Goal: Task Accomplishment & Management: Complete application form

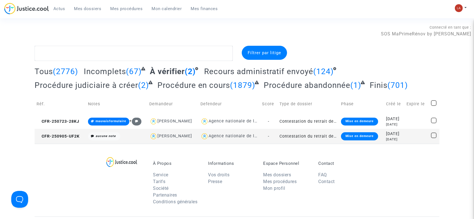
click at [67, 140] on td "CFR-250905-UF2K" at bounding box center [60, 136] width 51 height 15
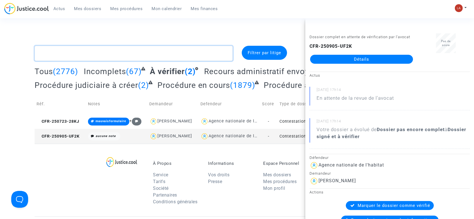
click at [121, 55] on textarea at bounding box center [134, 53] width 198 height 15
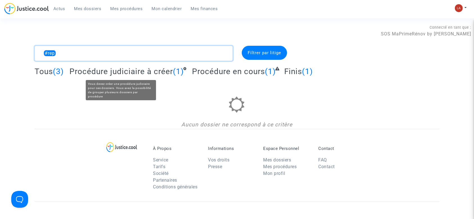
type textarea "#rep"
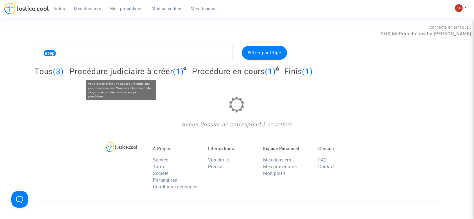
click at [124, 71] on span "Procédure judiciaire à créer" at bounding box center [120, 71] width 103 height 9
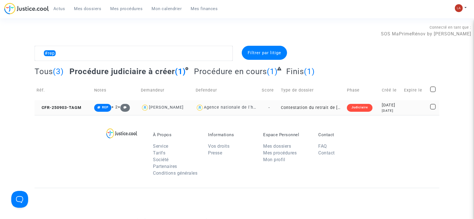
click at [89, 109] on td "CFR-250903-TAGM" at bounding box center [64, 107] width 58 height 15
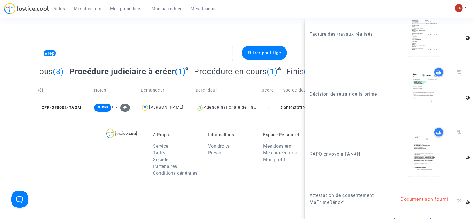
scroll to position [919, 0]
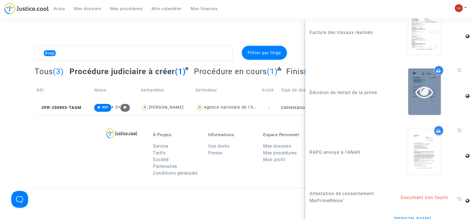
click at [415, 101] on icon at bounding box center [424, 92] width 18 height 18
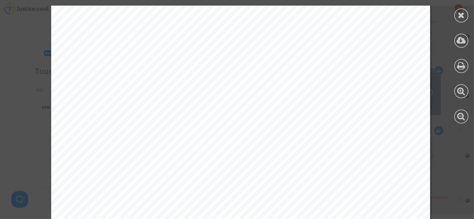
scroll to position [120, 0]
click at [458, 17] on icon at bounding box center [461, 15] width 7 height 8
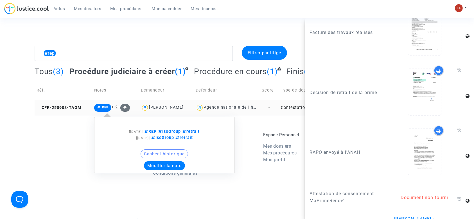
click at [149, 162] on button "Modifier la note" at bounding box center [164, 165] width 41 height 9
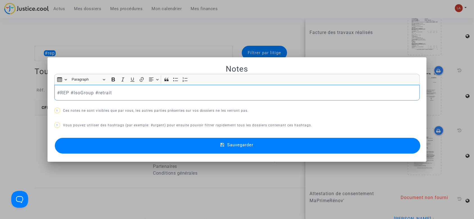
click at [145, 84] on div "Insert table Insert table Heading Paragraph Paragraph Heading 1 Heading 2 Headi…" at bounding box center [236, 79] width 363 height 11
click at [130, 98] on div "#REP #IsoGroup #retrait" at bounding box center [236, 93] width 365 height 16
click at [128, 147] on button "Sauvegarder" at bounding box center [237, 146] width 365 height 16
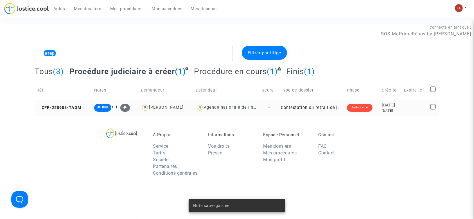
scroll to position [0, 0]
click at [431, 90] on span at bounding box center [433, 90] width 6 height 6
click at [432, 92] on input "checkbox" at bounding box center [432, 92] width 0 height 0
checkbox input "true"
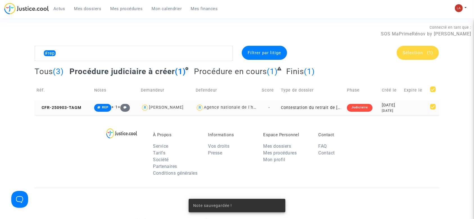
click at [414, 56] on div "Sélection (1)" at bounding box center [417, 53] width 42 height 14
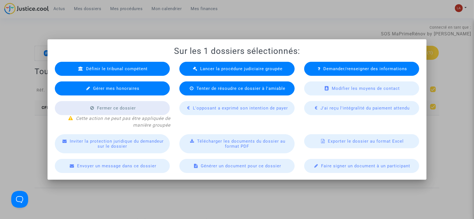
click at [196, 69] on icon at bounding box center [195, 69] width 4 height 4
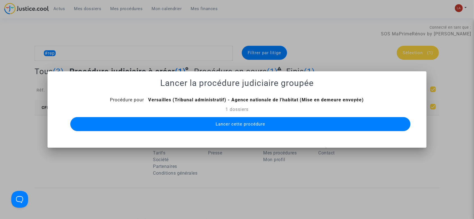
click at [234, 128] on button "Lancer cette procédure" at bounding box center [240, 124] width 340 height 14
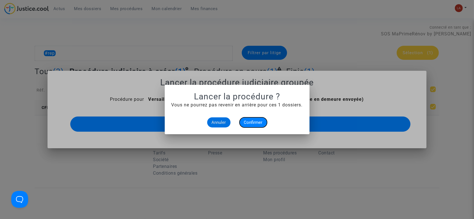
click at [253, 123] on span "Confirmer" at bounding box center [253, 122] width 19 height 5
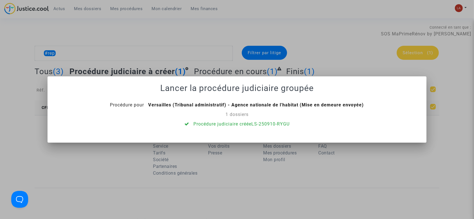
click at [300, 31] on div at bounding box center [237, 109] width 474 height 219
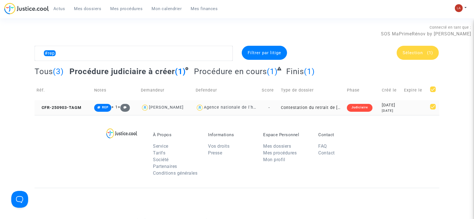
click at [462, 12] on div "Mon profil Changer de compte Paramètres Déconnexion" at bounding box center [461, 11] width 15 height 14
click at [461, 10] on img at bounding box center [459, 8] width 8 height 8
click at [444, 25] on link "Changer de compte" at bounding box center [438, 28] width 57 height 9
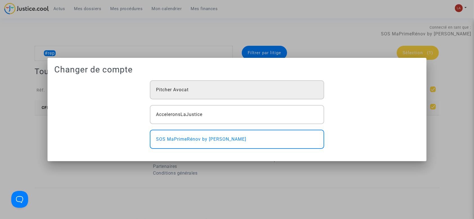
click at [283, 92] on div "Pitcher Avocat" at bounding box center [237, 89] width 174 height 19
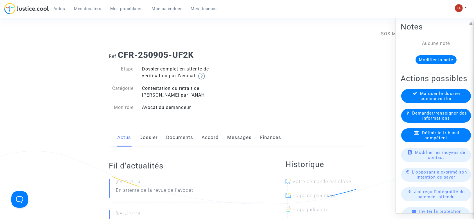
click at [184, 136] on link "Documents" at bounding box center [179, 137] width 27 height 19
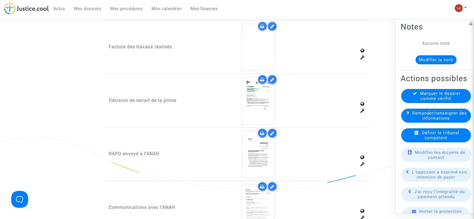
scroll to position [542, 0]
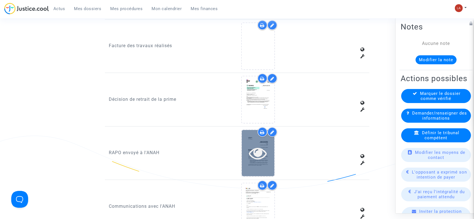
click at [251, 151] on icon at bounding box center [258, 153] width 18 height 18
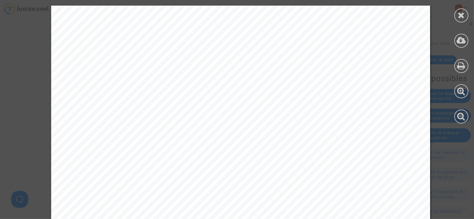
scroll to position [226, 0]
click at [465, 15] on div at bounding box center [461, 15] width 14 height 14
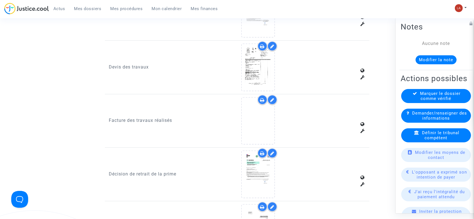
scroll to position [467, 0]
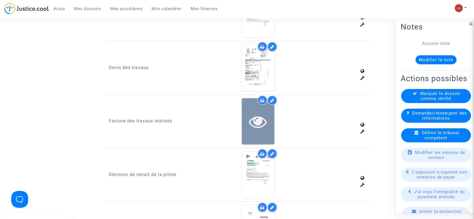
click at [264, 121] on icon at bounding box center [258, 122] width 18 height 18
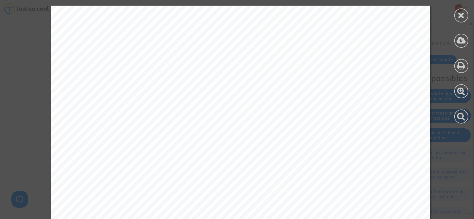
scroll to position [331, 0]
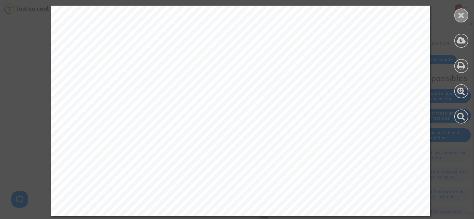
click at [465, 11] on div at bounding box center [461, 15] width 14 height 14
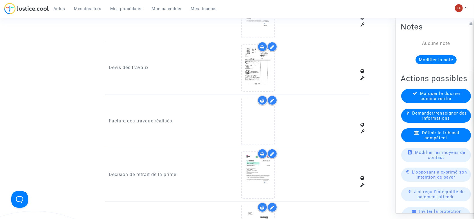
click at [274, 97] on div at bounding box center [272, 101] width 10 height 10
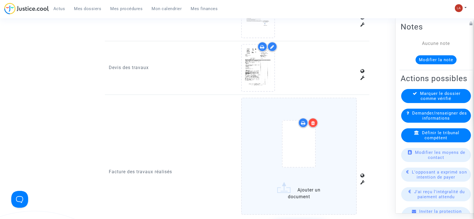
click at [314, 121] on icon at bounding box center [313, 123] width 4 height 4
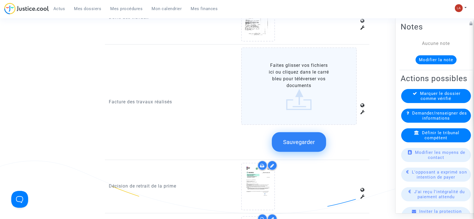
scroll to position [518, 0]
click at [296, 138] on span "Sauvegarder" at bounding box center [299, 140] width 32 height 7
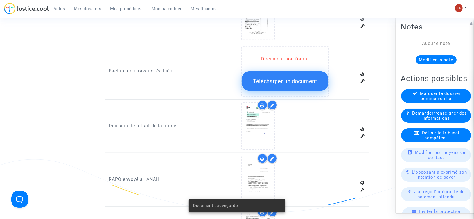
click at [411, 123] on div "Demander/renseigner des informations" at bounding box center [436, 116] width 70 height 14
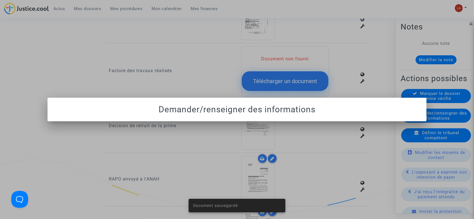
scroll to position [0, 0]
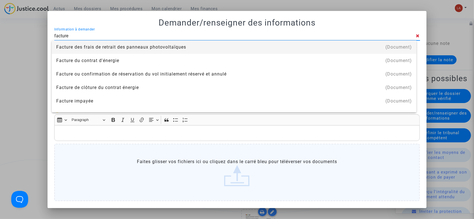
type input "facture"
click at [43, 54] on div at bounding box center [237, 109] width 474 height 219
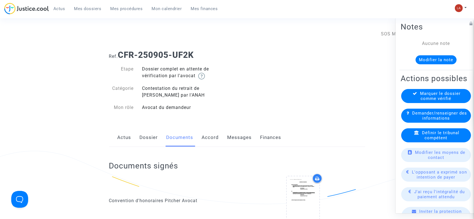
scroll to position [518, 0]
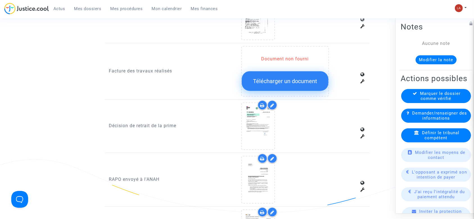
drag, startPoint x: 178, startPoint y: 68, endPoint x: 108, endPoint y: 71, distance: 70.0
click at [108, 71] on div "Facture des travaux réalisés" at bounding box center [171, 71] width 132 height 51
copy p "Facture des travaux réalisés"
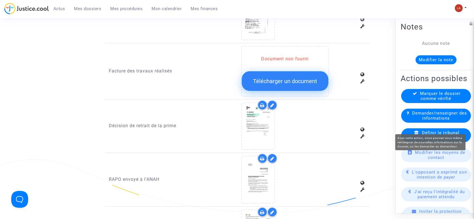
click at [422, 121] on span "Demander/renseigner des informations" at bounding box center [439, 116] width 55 height 10
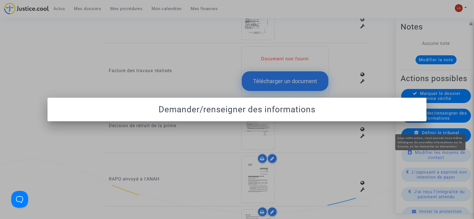
scroll to position [0, 0]
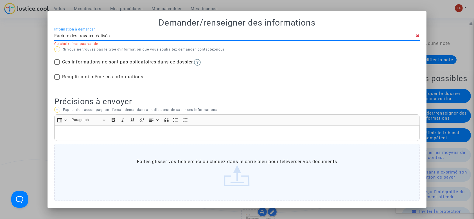
drag, startPoint x: 115, startPoint y: 38, endPoint x: 66, endPoint y: 33, distance: 48.9
click at [66, 33] on div "Facture des travaux réalisés Information à demander" at bounding box center [235, 34] width 362 height 13
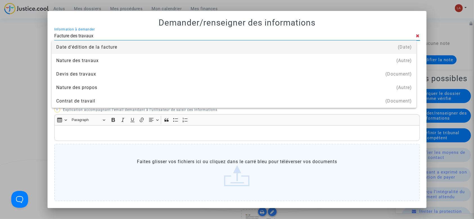
type input "Facture des travaux"
click at [21, 96] on div at bounding box center [237, 109] width 474 height 219
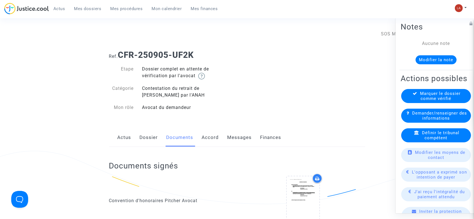
scroll to position [518, 0]
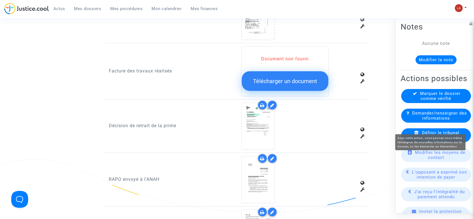
click at [422, 121] on span "Demander/renseigner des informations" at bounding box center [439, 116] width 55 height 10
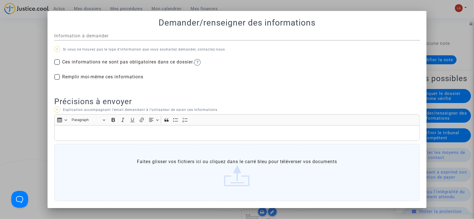
scroll to position [0, 0]
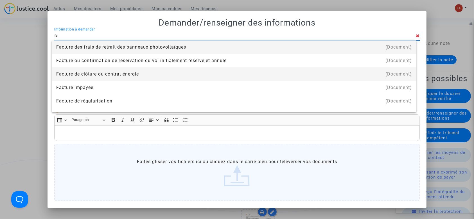
type input "f"
type input "t"
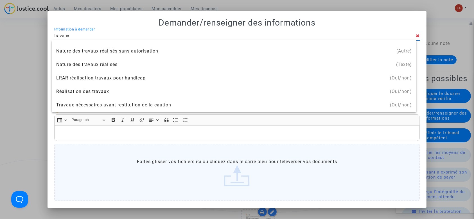
scroll to position [91, 0]
click at [64, 35] on input "travaux" at bounding box center [235, 35] width 362 height 5
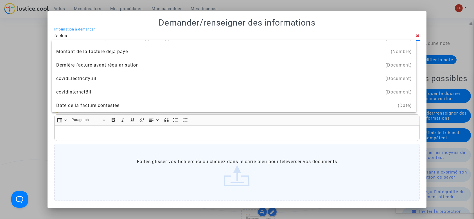
scroll to position [198, 0]
click at [55, 35] on input "facture" at bounding box center [235, 35] width 362 height 5
paste input "Facture des travaux réalisés"
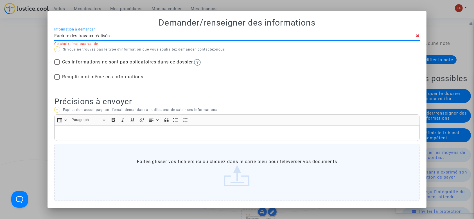
click at [92, 135] on p "Rich Text Editor, main" at bounding box center [237, 133] width 360 height 7
click at [111, 37] on input "Facture des travaux réalisés" at bounding box center [235, 35] width 362 height 5
type input "Facture des travaux réalis"
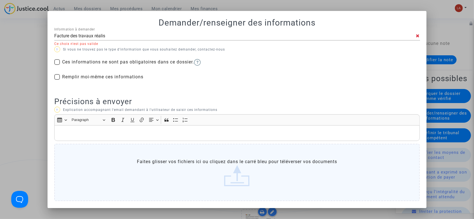
click at [32, 47] on div at bounding box center [237, 109] width 474 height 219
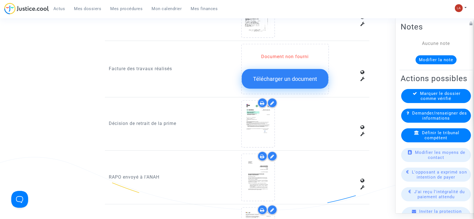
scroll to position [523, 0]
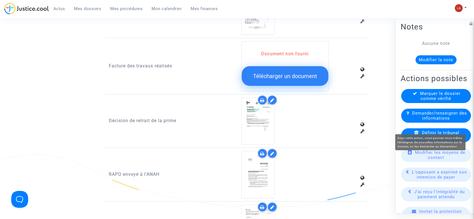
click at [418, 121] on span "Demander/renseigner des informations" at bounding box center [439, 116] width 55 height 10
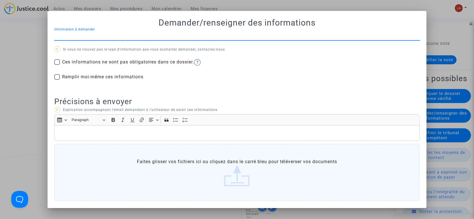
scroll to position [0, 0]
type input "Facture des travaux réalisés"
click at [20, 71] on div at bounding box center [237, 109] width 474 height 219
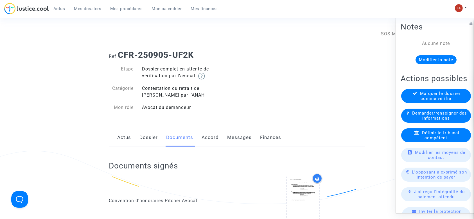
drag, startPoint x: 196, startPoint y: 54, endPoint x: 120, endPoint y: 53, distance: 76.1
click at [120, 53] on h1 "Ref. CFR-250905-UF2K" at bounding box center [237, 55] width 256 height 10
copy b "CFR-250905-UF2K"
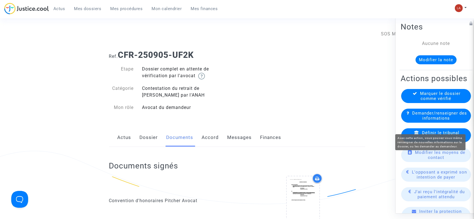
click at [438, 121] on span "Demander/renseigner des informations" at bounding box center [439, 116] width 55 height 10
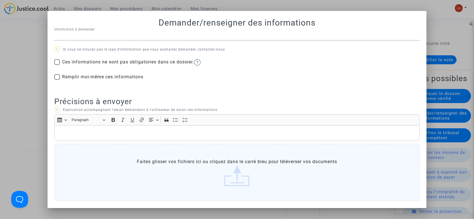
click at [97, 44] on div "Information à demander" at bounding box center [236, 37] width 365 height 18
click at [90, 37] on input "Information à demander" at bounding box center [236, 35] width 365 height 5
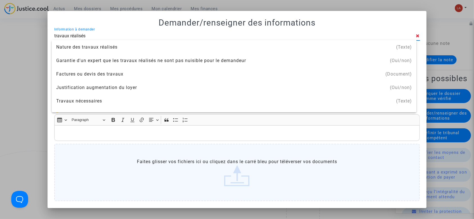
scroll to position [63, 0]
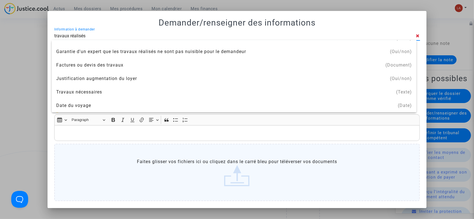
click at [80, 35] on input "travaux réalisés" at bounding box center [235, 35] width 362 height 5
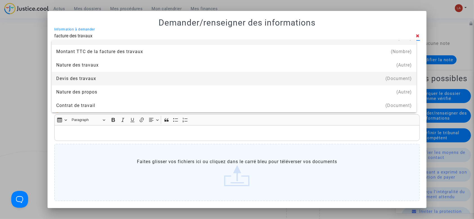
scroll to position [0, 0]
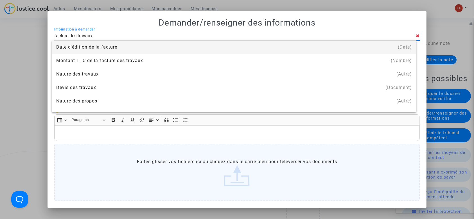
type input "facture des travaux"
click at [438, 28] on div at bounding box center [237, 109] width 474 height 219
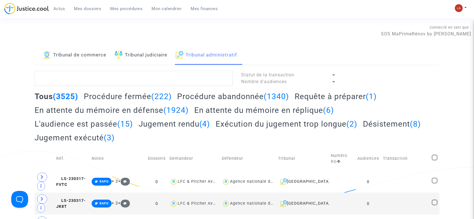
click at [329, 94] on h2 "Requête à préparer (1)" at bounding box center [335, 97] width 82 height 10
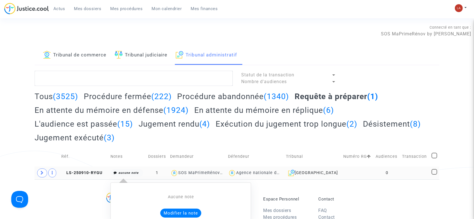
click at [173, 209] on button "Modifier la note" at bounding box center [180, 213] width 41 height 9
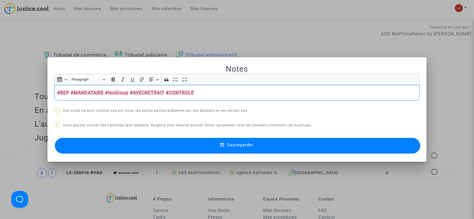
click at [94, 147] on button "Sauvegarder" at bounding box center [237, 146] width 365 height 16
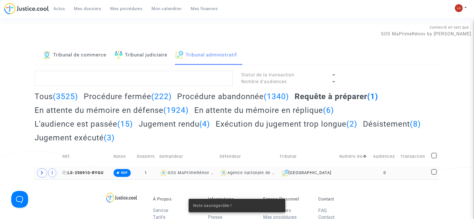
click at [85, 171] on span "LS-250910-RYGU" at bounding box center [82, 173] width 41 height 5
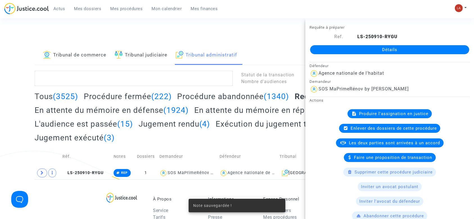
click at [378, 114] on span "Produire l'assignation en justice" at bounding box center [393, 113] width 69 height 5
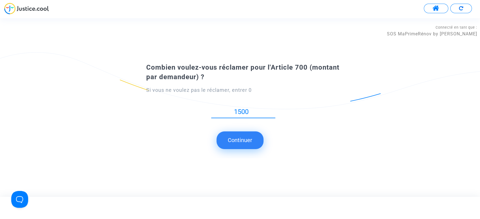
type input "1500"
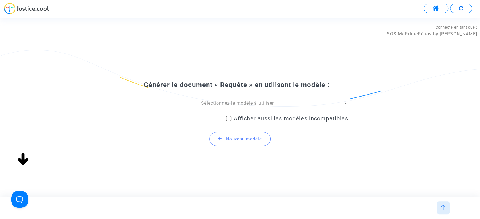
click at [221, 104] on span "Sélectionnez le modèle à utiliser" at bounding box center [237, 103] width 73 height 5
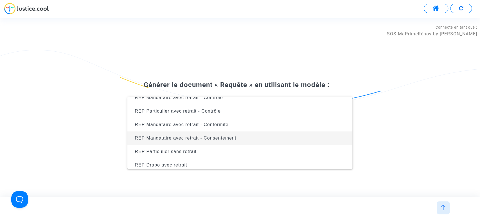
scroll to position [166, 0]
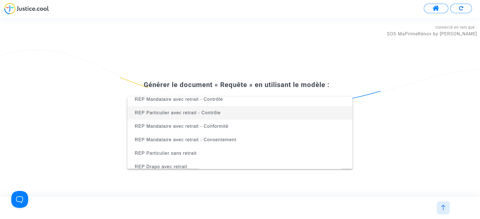
click at [198, 117] on span "REP Particulier avec retrait - Contrôle" at bounding box center [240, 112] width 216 height 13
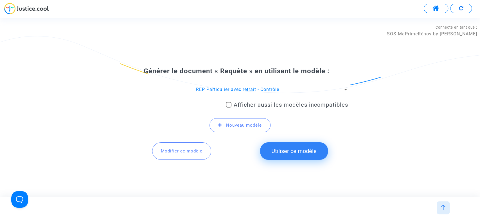
click at [224, 89] on span "REP Particulier avec retrait - Contrôle" at bounding box center [237, 89] width 83 height 5
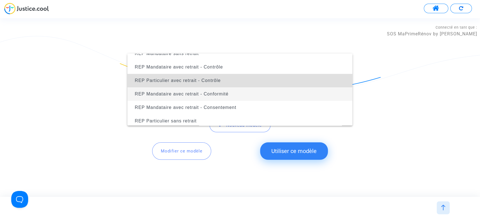
scroll to position [151, 0]
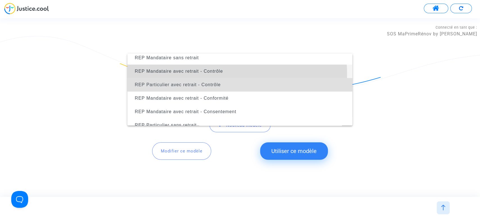
click at [199, 73] on span "REP Mandataire avec retrait - Contrôle" at bounding box center [179, 71] width 88 height 5
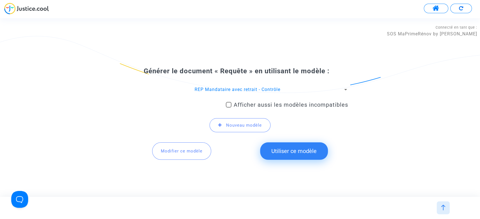
click at [300, 154] on button "Utiliser ce modèle" at bounding box center [294, 150] width 68 height 17
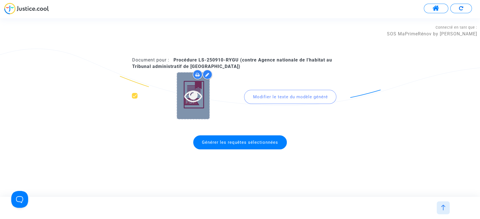
click at [196, 99] on icon at bounding box center [193, 96] width 18 height 18
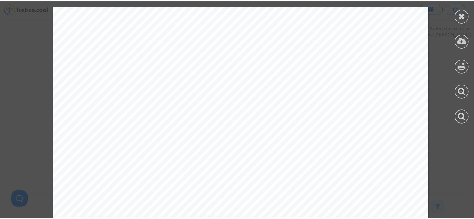
scroll to position [105, 0]
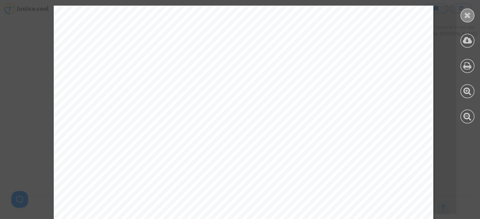
click at [462, 14] on div at bounding box center [467, 15] width 14 height 14
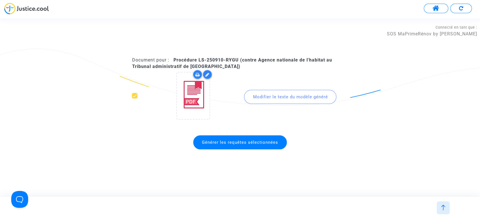
click at [273, 137] on span "Générer les requêtes sélectionnées" at bounding box center [240, 142] width 94 height 14
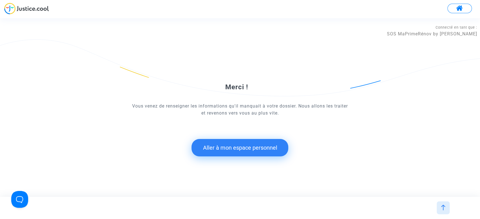
click at [210, 142] on button "Aller à mon espace personnel" at bounding box center [239, 147] width 97 height 17
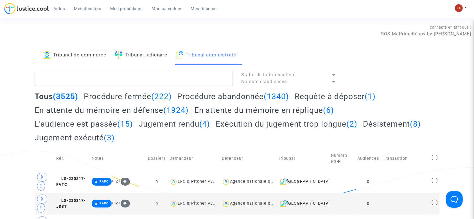
click at [323, 92] on h2 "Requête à déposer (1)" at bounding box center [334, 97] width 81 height 10
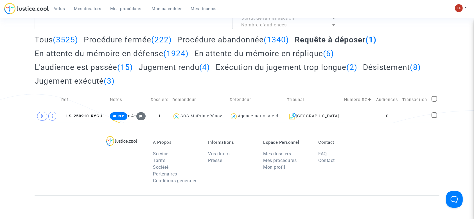
scroll to position [58, 0]
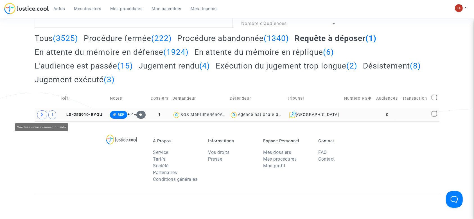
click at [45, 115] on span at bounding box center [42, 114] width 10 height 9
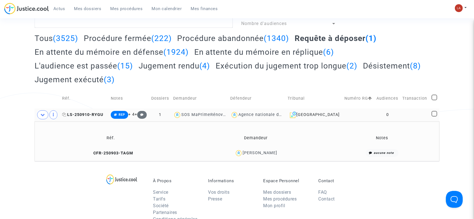
click at [65, 114] on icon at bounding box center [64, 115] width 4 height 4
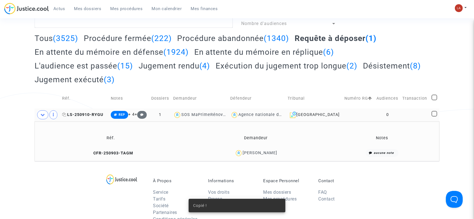
click at [79, 116] on span "LS-250910-RYGU" at bounding box center [82, 114] width 41 height 5
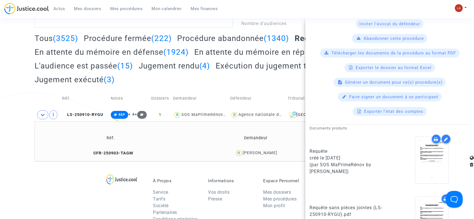
scroll to position [208, 0]
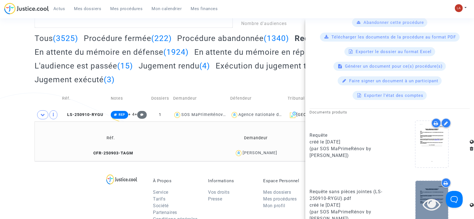
click at [428, 193] on div at bounding box center [431, 204] width 33 height 46
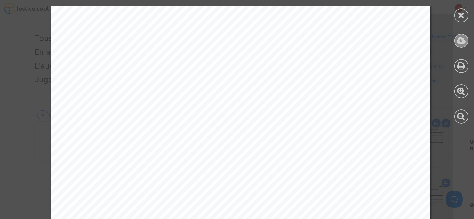
click at [458, 40] on icon at bounding box center [460, 40] width 9 height 8
click at [465, 19] on div at bounding box center [461, 15] width 14 height 14
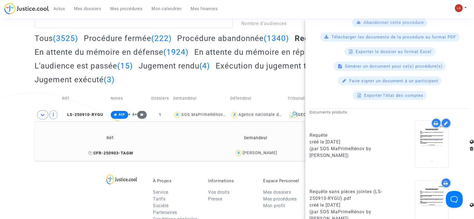
click at [103, 155] on span "CFR-250903-TAGM" at bounding box center [110, 153] width 45 height 5
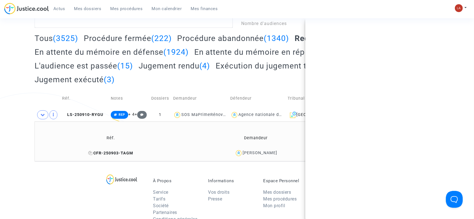
scroll to position [0, 0]
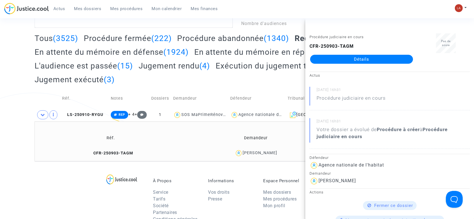
click at [13, 74] on div "Tribunal de commerce Tribunal judiciaire Tribunal administratif Statut de la tr…" at bounding box center [237, 75] width 474 height 174
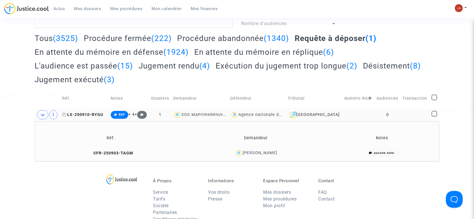
click at [89, 115] on span "LS-250910-RYGU" at bounding box center [82, 114] width 41 height 5
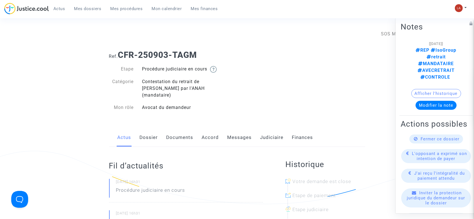
click at [180, 140] on link "Documents" at bounding box center [179, 137] width 27 height 19
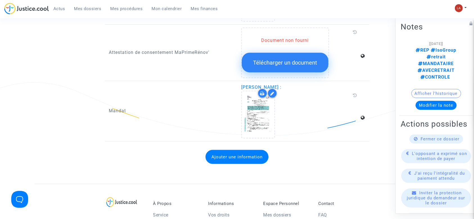
scroll to position [628, 0]
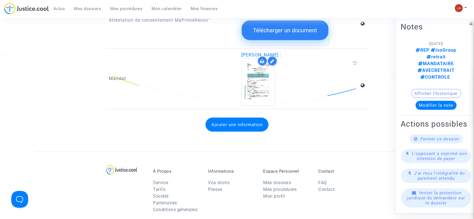
click at [119, 75] on p "Mandat" at bounding box center [171, 78] width 124 height 7
copy p "Mandat"
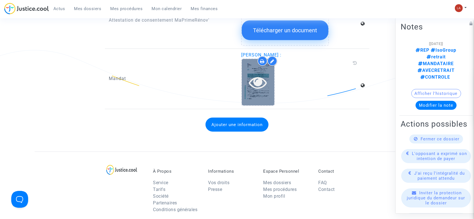
click at [253, 73] on icon at bounding box center [258, 82] width 18 height 18
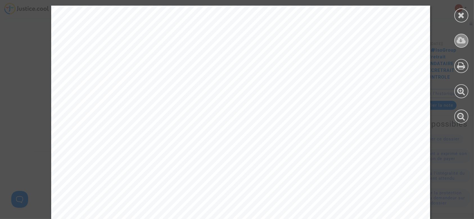
click at [456, 41] on div at bounding box center [461, 41] width 14 height 14
click at [463, 12] on icon at bounding box center [461, 15] width 7 height 8
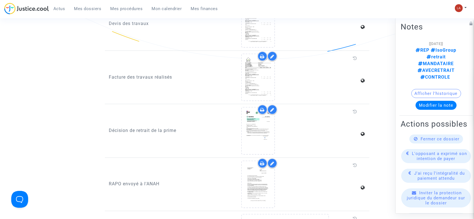
scroll to position [369, 0]
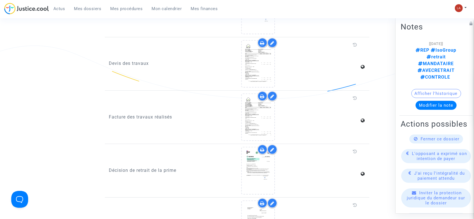
click at [151, 167] on p "Décision de retrait de la prime" at bounding box center [171, 170] width 124 height 7
copy p "Décision de retrait de la prime"
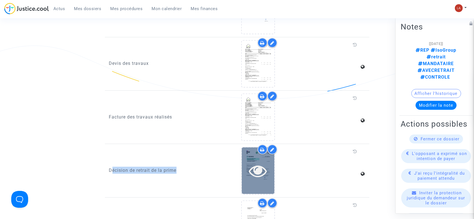
click at [267, 164] on icon at bounding box center [258, 171] width 18 height 18
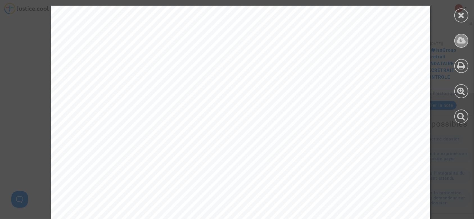
click at [459, 43] on icon at bounding box center [460, 40] width 9 height 8
click at [460, 12] on icon at bounding box center [461, 15] width 7 height 8
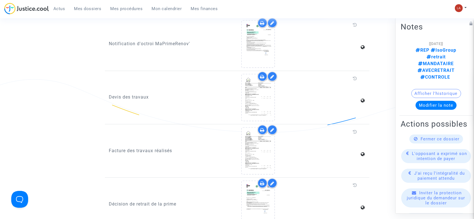
scroll to position [335, 0]
click at [164, 147] on p "Facture des travaux réalisés" at bounding box center [171, 150] width 124 height 7
copy p "Facture des travaux réalisés"
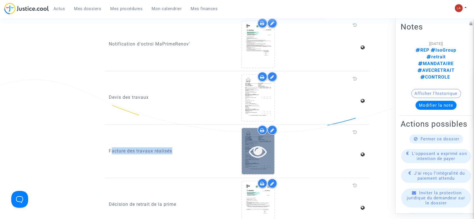
click at [263, 142] on icon at bounding box center [258, 151] width 18 height 18
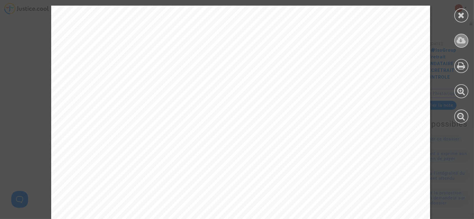
click at [457, 43] on icon at bounding box center [460, 40] width 9 height 8
click at [456, 12] on div at bounding box center [461, 15] width 14 height 14
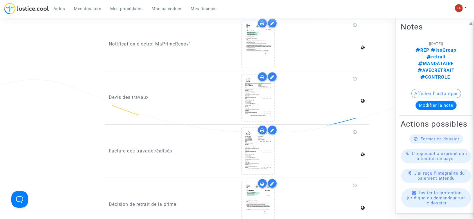
scroll to position [290, 0]
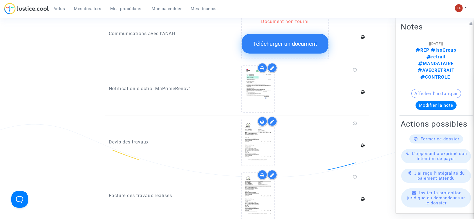
click at [180, 85] on p "Notification d'octroi MaPrimeRenov'" at bounding box center [171, 88] width 124 height 7
copy p "Notification d'octroi MaPrimeRenov'"
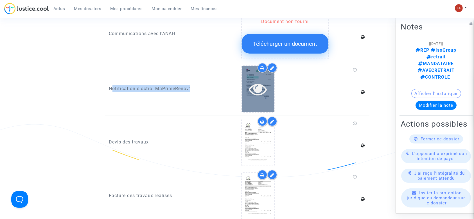
click at [252, 82] on icon at bounding box center [258, 89] width 18 height 18
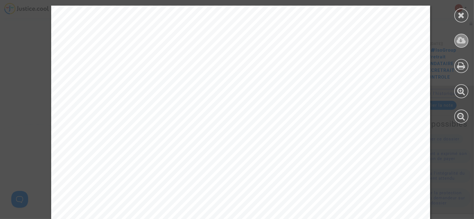
click at [457, 42] on icon at bounding box center [460, 40] width 9 height 8
click at [458, 12] on icon at bounding box center [461, 15] width 7 height 8
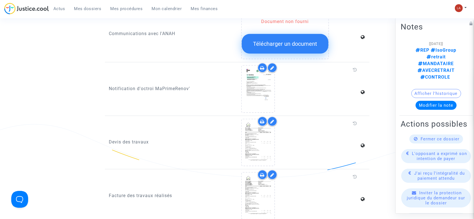
click at [134, 138] on p "Devis des travaux" at bounding box center [171, 141] width 124 height 7
copy p "Devis des travaux"
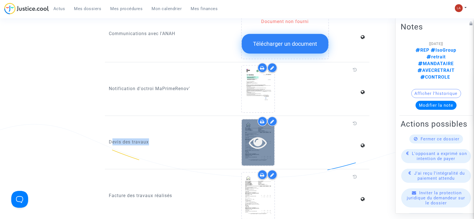
click at [250, 140] on icon at bounding box center [258, 142] width 18 height 18
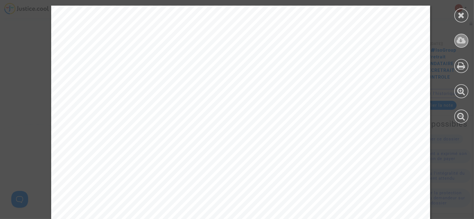
click at [465, 40] on icon at bounding box center [460, 40] width 9 height 8
click at [458, 17] on icon at bounding box center [461, 15] width 7 height 8
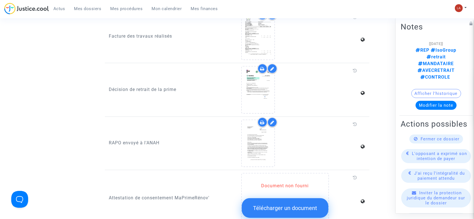
scroll to position [450, 0]
click at [145, 139] on p "RAPO envoyé à l'ANAH" at bounding box center [171, 142] width 124 height 7
copy p "RAPO envoyé à l'ANAH"
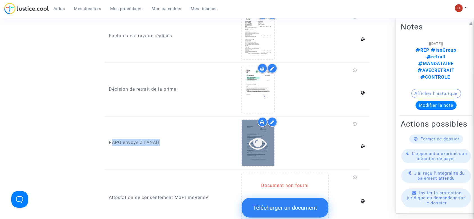
click at [265, 141] on icon at bounding box center [258, 143] width 18 height 18
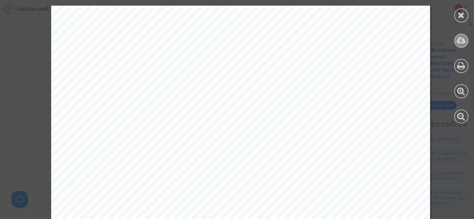
click at [454, 40] on div at bounding box center [461, 41] width 14 height 14
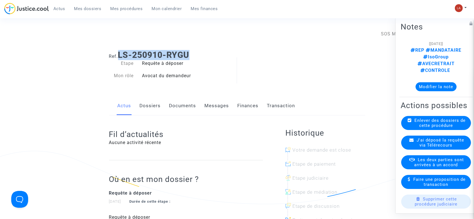
drag, startPoint x: 192, startPoint y: 54, endPoint x: 121, endPoint y: 53, distance: 71.1
click at [121, 53] on h1 "Ref. LS-250910-RYGU" at bounding box center [237, 55] width 256 height 10
copy b "LS-250910-RYGU"
click at [180, 106] on link "Documents" at bounding box center [182, 106] width 27 height 19
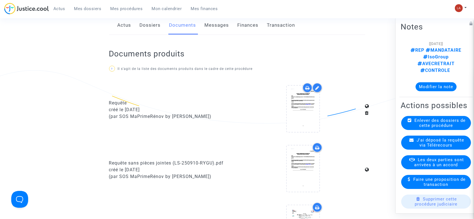
scroll to position [81, 0]
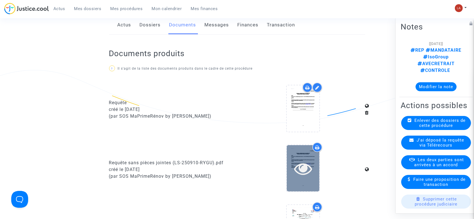
click at [308, 165] on icon at bounding box center [303, 169] width 18 height 18
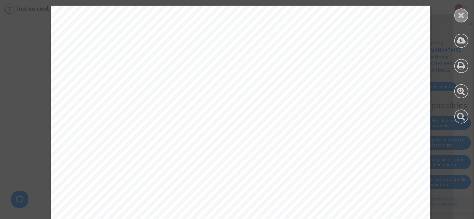
click at [462, 12] on icon at bounding box center [461, 15] width 7 height 8
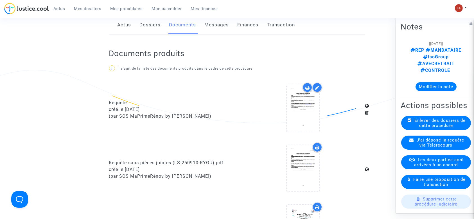
scroll to position [0, 0]
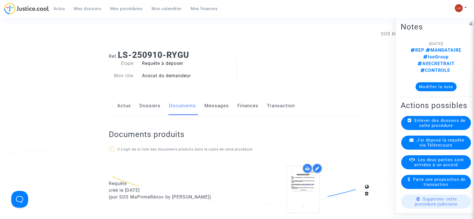
click at [216, 103] on link "Messages" at bounding box center [217, 106] width 24 height 19
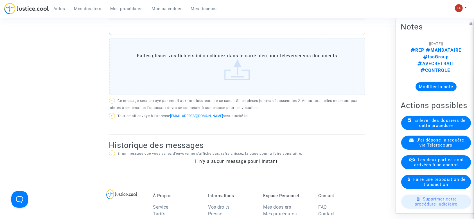
scroll to position [200, 0]
click at [443, 138] on div "J'ai déposé la requête via Télérecours" at bounding box center [436, 143] width 70 height 14
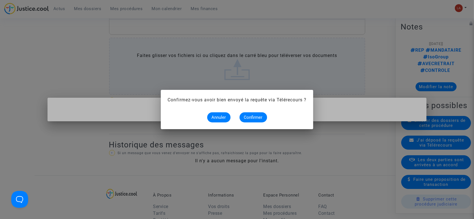
scroll to position [0, 0]
click at [257, 119] on span "Confirmer" at bounding box center [253, 117] width 19 height 5
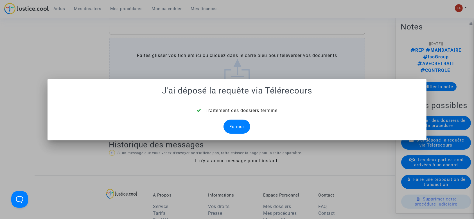
click at [239, 122] on div "Fermer" at bounding box center [236, 127] width 27 height 14
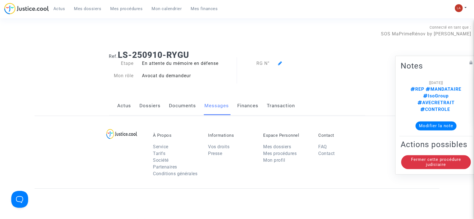
scroll to position [200, 0]
